Goal: Entertainment & Leisure: Consume media (video, audio)

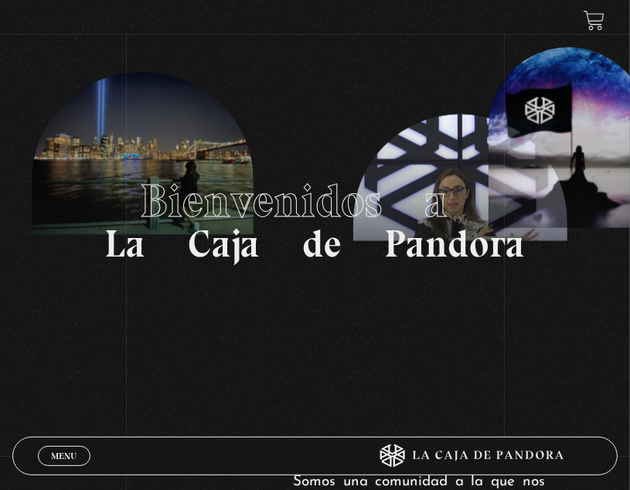
click at [64, 456] on span "Menu" at bounding box center [64, 456] width 26 height 9
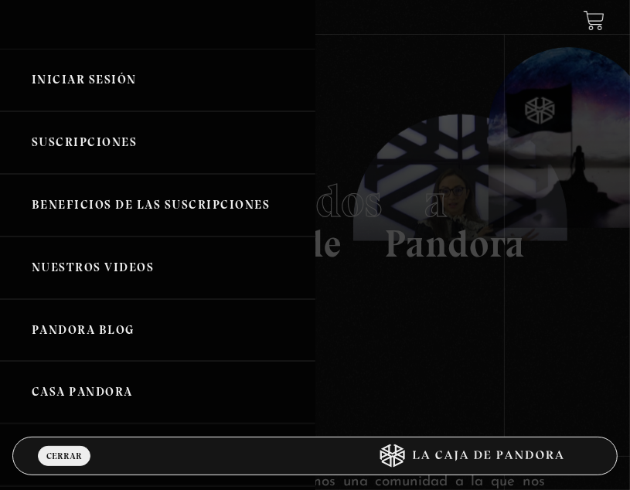
click at [97, 71] on link "Iniciar Sesión" at bounding box center [158, 80] width 316 height 63
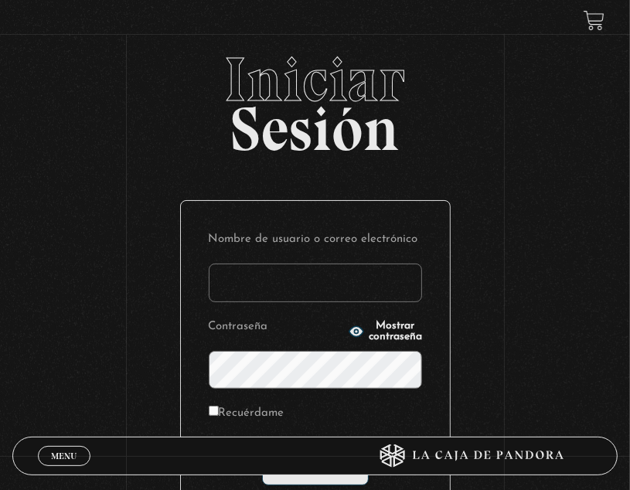
click at [278, 285] on input "Nombre de usuario o correo electrónico" at bounding box center [315, 283] width 213 height 39
type input "77chavarria@gmail.com"
click at [369, 326] on span "Mostrar contraseña" at bounding box center [395, 332] width 53 height 22
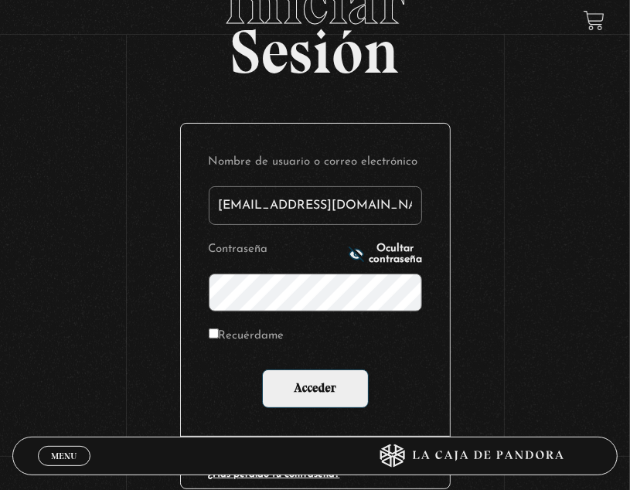
scroll to position [80, 0]
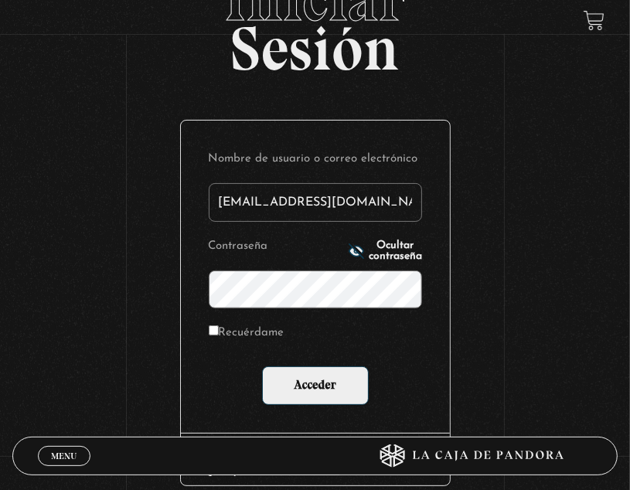
click at [219, 329] on input "Recuérdame" at bounding box center [214, 331] width 10 height 10
checkbox input "true"
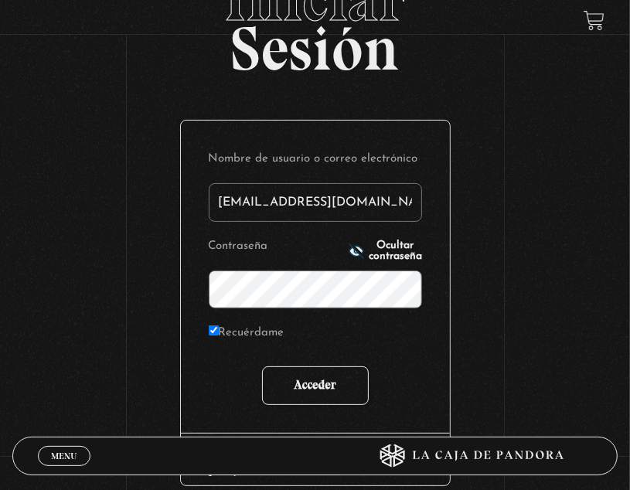
click at [314, 376] on input "Acceder" at bounding box center [315, 386] width 107 height 39
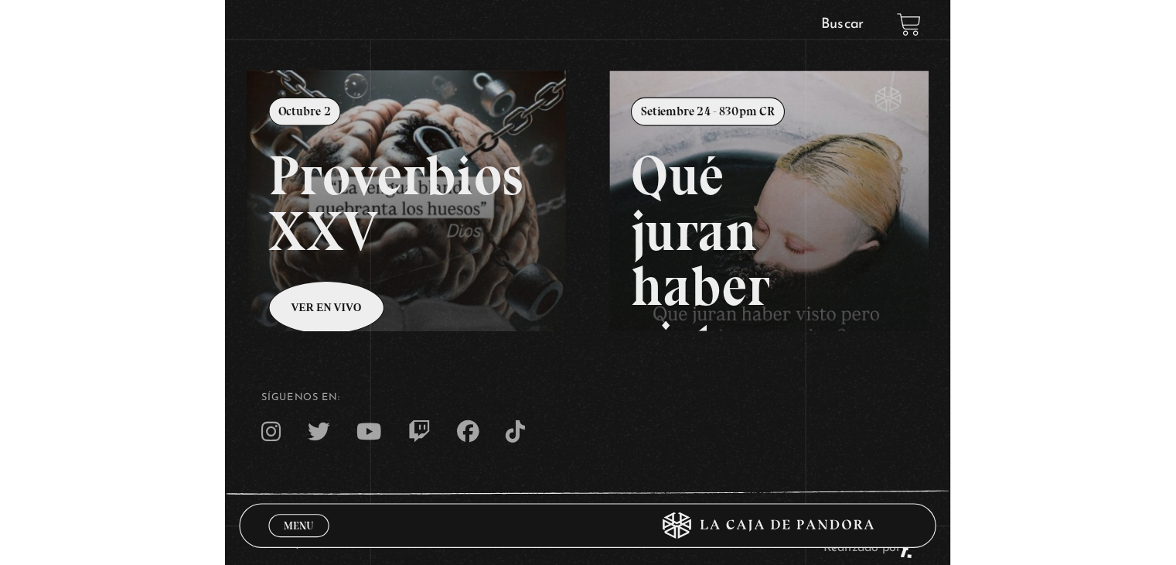
scroll to position [162, 0]
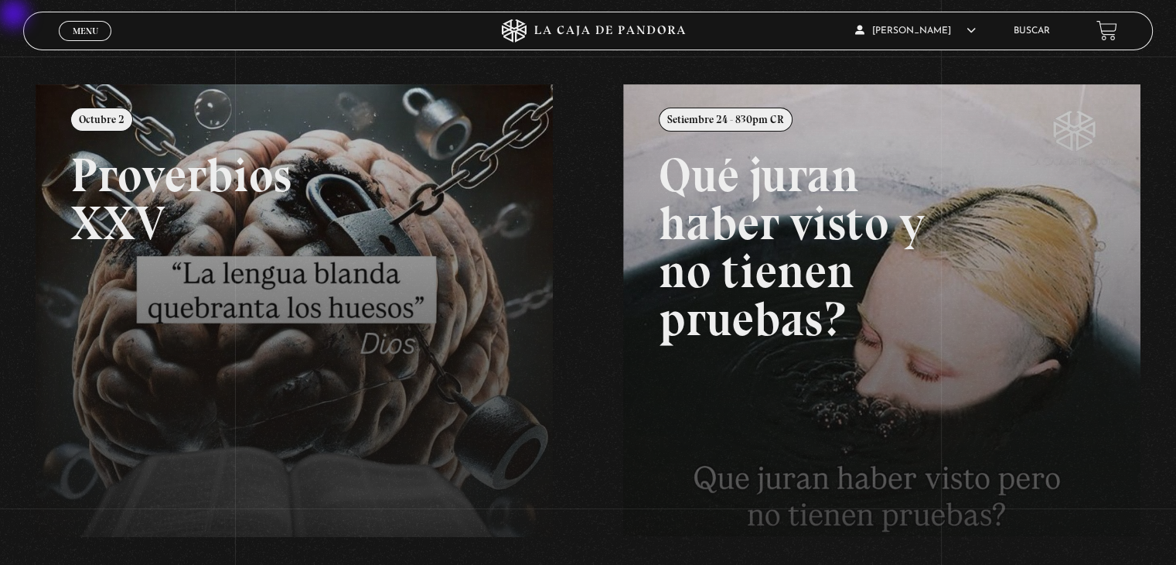
click at [93, 29] on span "Menu" at bounding box center [86, 30] width 26 height 9
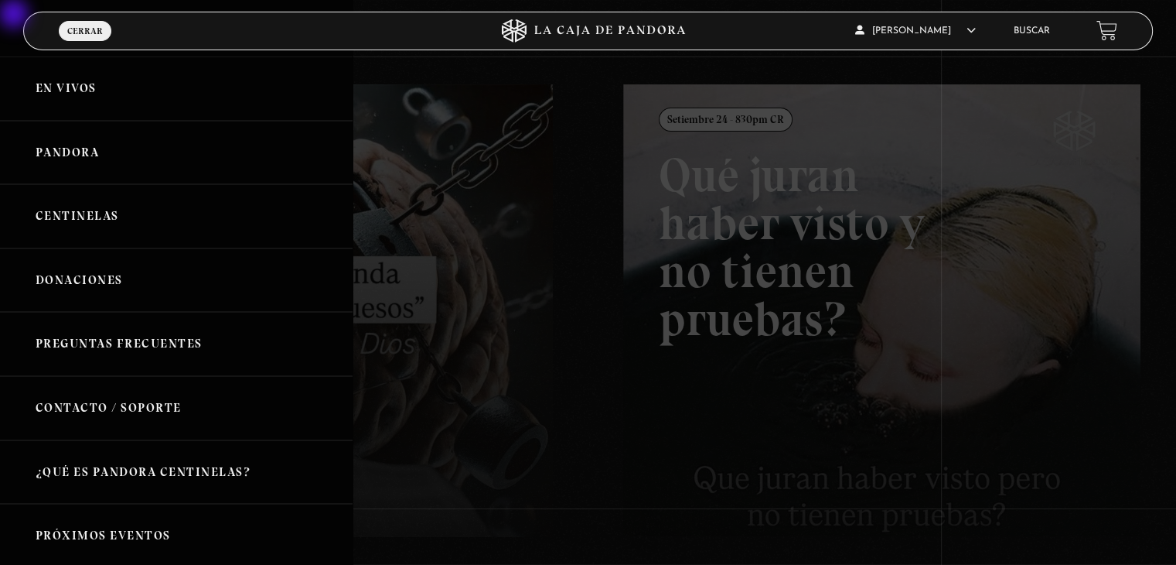
click at [80, 148] on link "Pandora" at bounding box center [176, 153] width 353 height 64
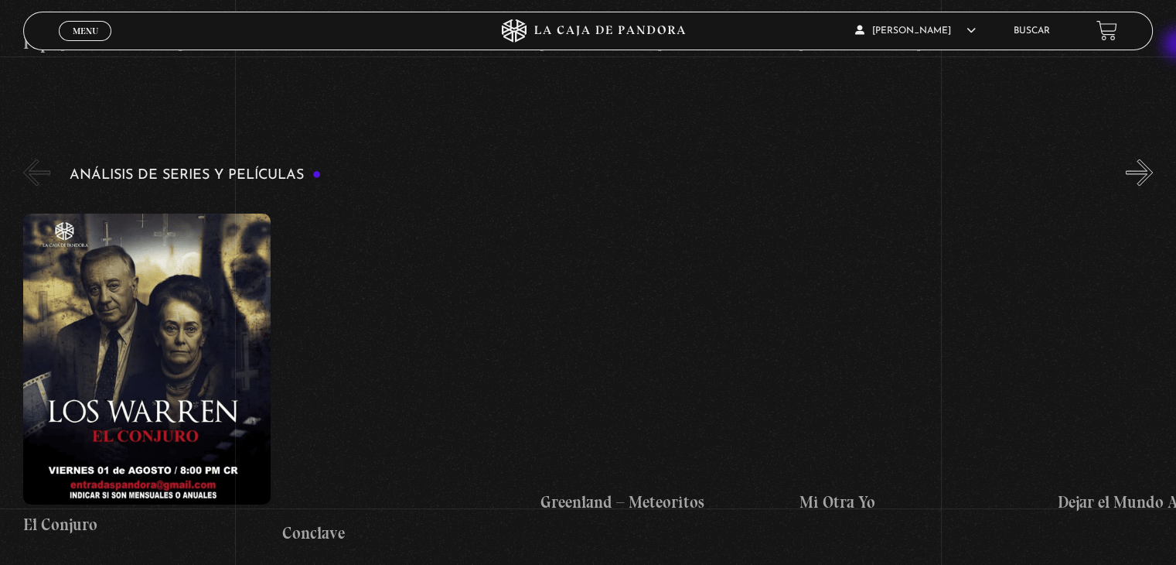
scroll to position [2961, 0]
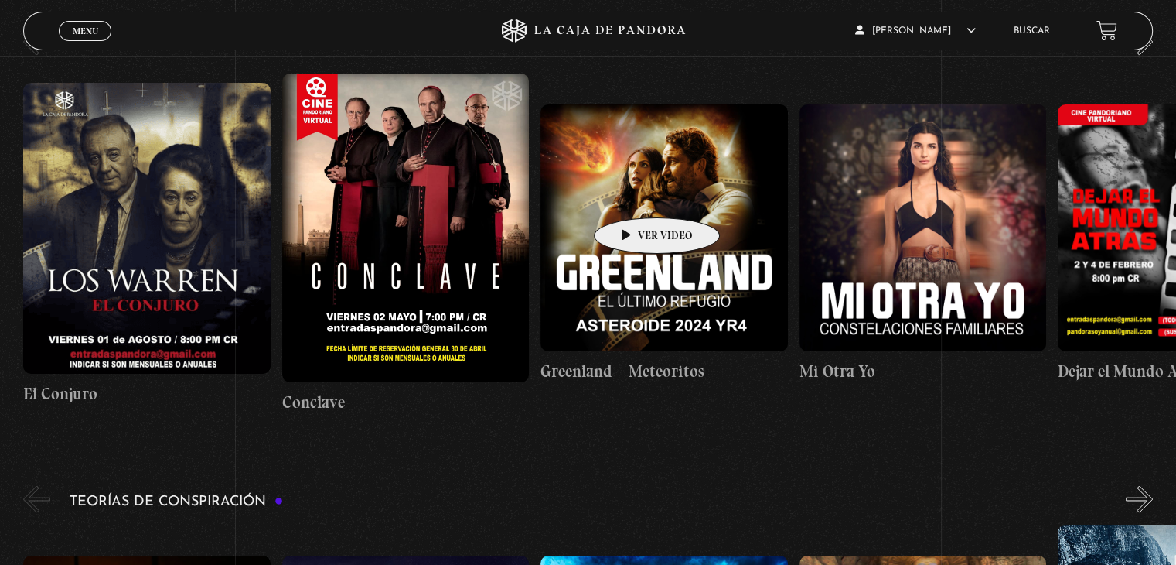
click at [632, 192] on figure at bounding box center [664, 227] width 247 height 247
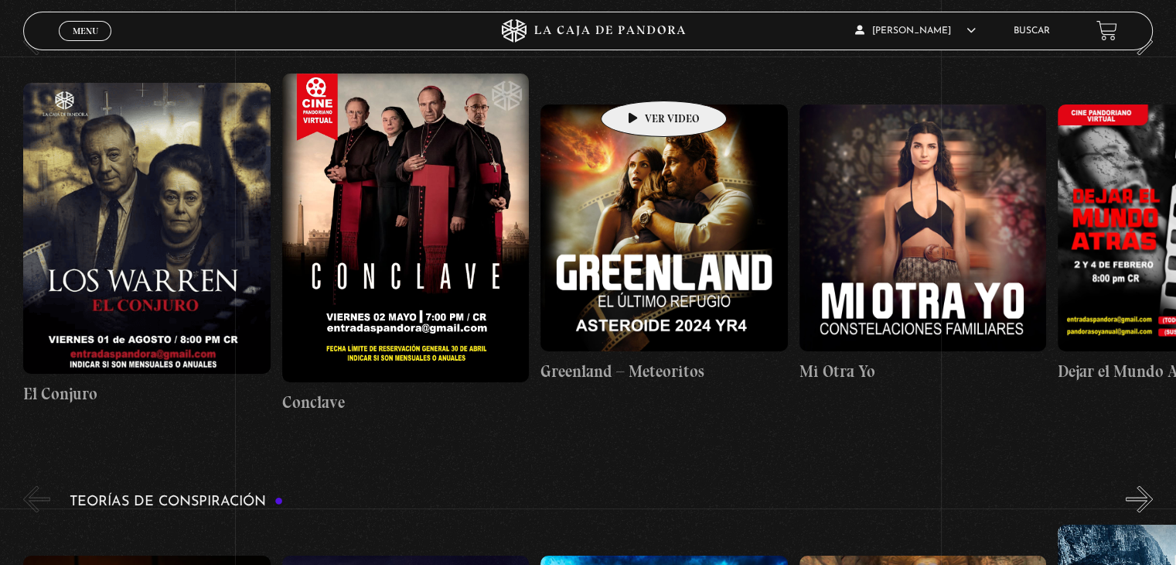
click at [640, 77] on link "Greenland – Meteoritos" at bounding box center [664, 243] width 247 height 353
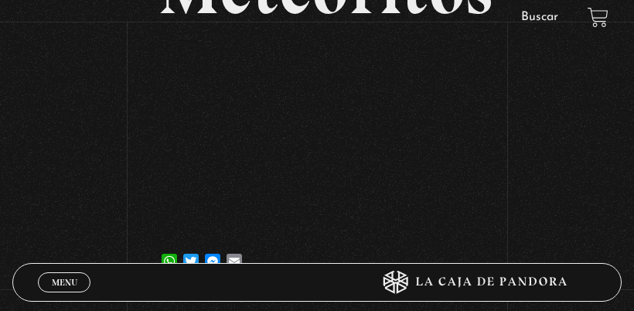
scroll to position [303, 0]
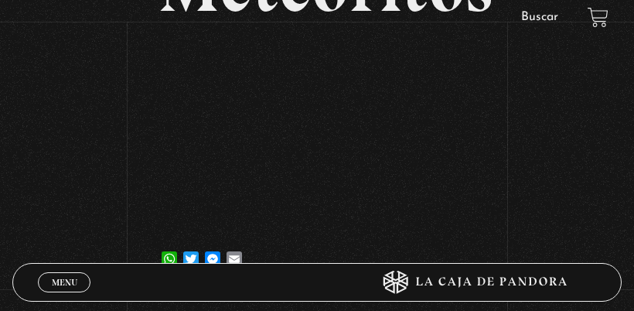
click at [0, 148] on div "Volver [DATE] [GEOGRAPHIC_DATA] – Meteoritos WhatsApp Twitter Messenger Email" at bounding box center [317, 11] width 634 height 567
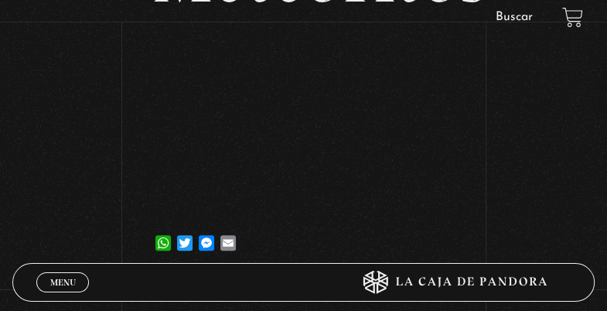
scroll to position [320, 0]
